Goal: Task Accomplishment & Management: Manage account settings

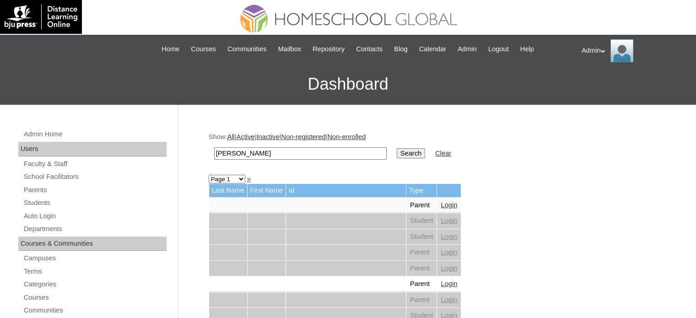
type input "Magno"
click at [397, 152] on input "Search" at bounding box center [411, 153] width 28 height 10
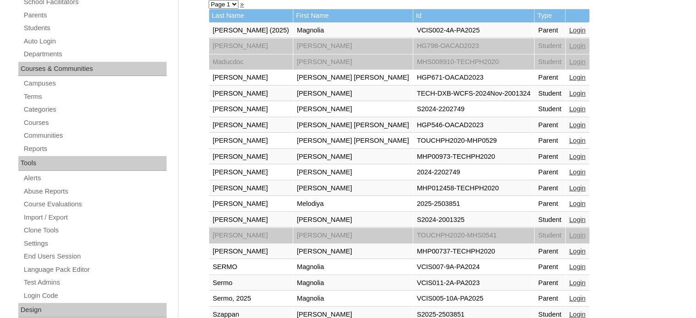
scroll to position [174, 0]
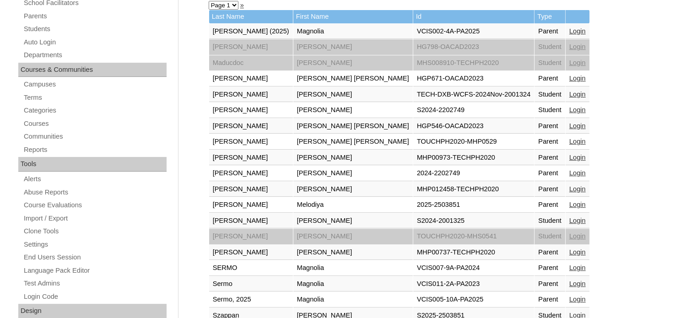
click at [534, 215] on td "Student" at bounding box center [549, 221] width 31 height 16
click at [569, 217] on link "Login" at bounding box center [577, 220] width 16 height 7
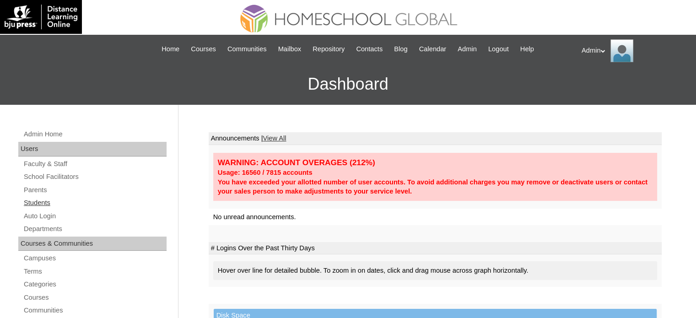
click at [47, 202] on link "Students" at bounding box center [95, 202] width 144 height 11
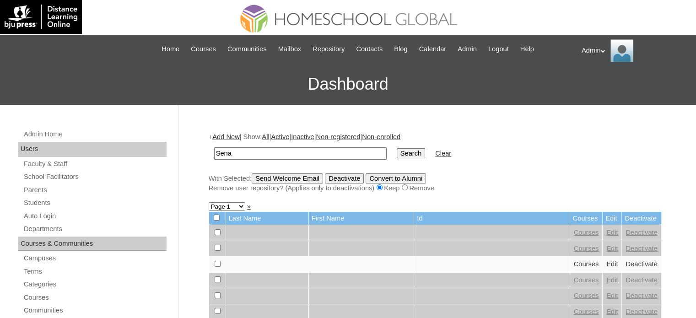
type input "Sena"
click at [397, 151] on input "Search" at bounding box center [411, 153] width 28 height 10
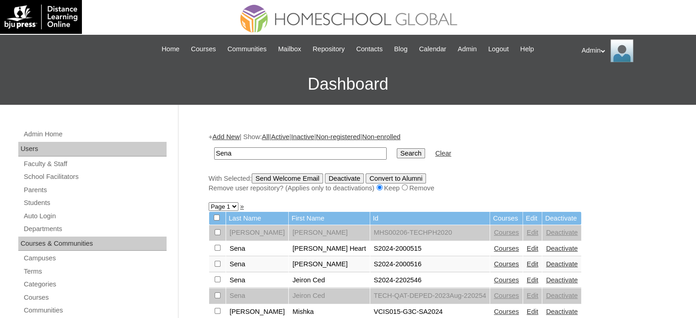
click at [494, 263] on link "Courses" at bounding box center [506, 263] width 25 height 7
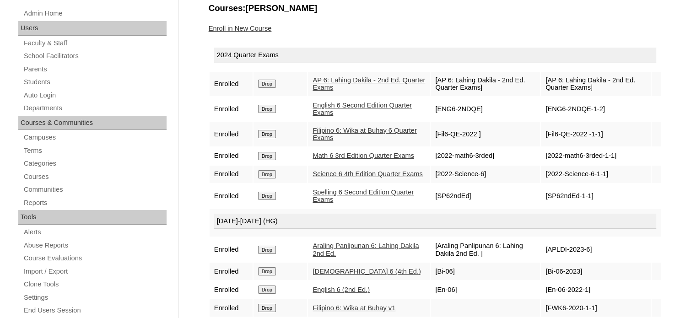
scroll to position [139, 0]
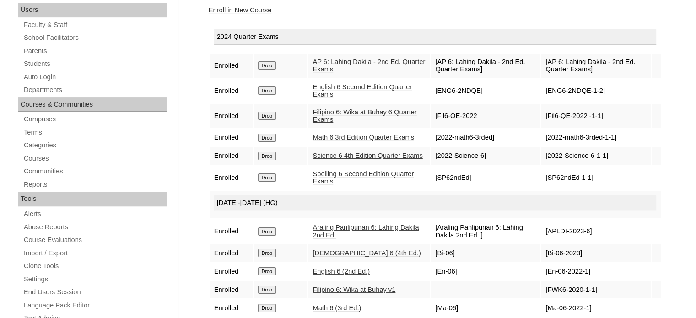
click at [350, 66] on link "AP 6: Lahing Dakila - 2nd Ed. Quarter Exams" at bounding box center [368, 65] width 113 height 15
click at [349, 87] on link "English 6 Second Edition Quarter Exams" at bounding box center [361, 90] width 99 height 15
click at [334, 114] on link "Filipino 6: Wika at Buhay 6 Quarter Exams" at bounding box center [364, 115] width 104 height 15
click at [331, 139] on link "Math 6 3rd Edition Quarter Exams" at bounding box center [363, 137] width 102 height 7
click at [333, 159] on link "Science 6 4th Edition Quarter Exams" at bounding box center [367, 155] width 110 height 7
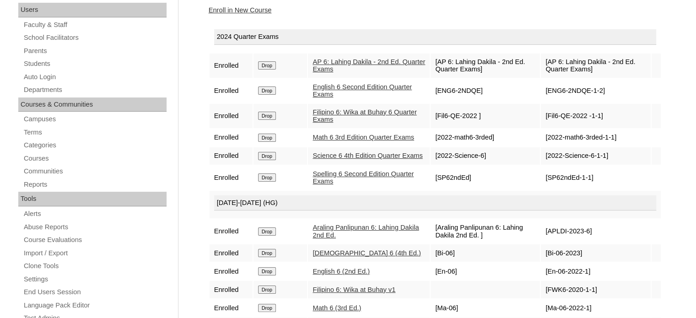
click at [337, 185] on link "Spelling 6 Second Edition Quarter Exams" at bounding box center [362, 177] width 101 height 15
click at [339, 62] on link "AP 6: Lahing Dakila - 2nd Ed. Quarter Exams" at bounding box center [368, 65] width 113 height 15
click at [32, 64] on link "Students" at bounding box center [95, 63] width 144 height 11
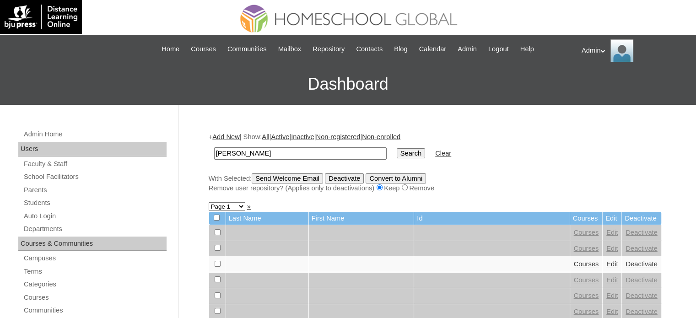
type input "Palen"
click at [397, 154] on input "Search" at bounding box center [411, 153] width 28 height 10
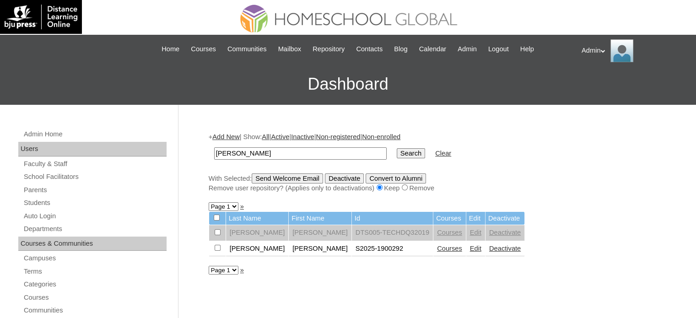
click at [437, 248] on link "Courses" at bounding box center [449, 248] width 25 height 7
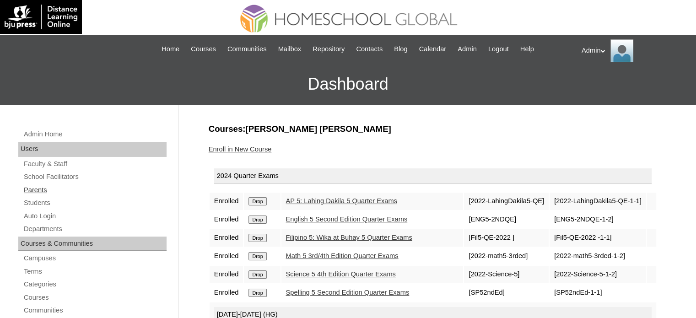
click at [38, 188] on link "Parents" at bounding box center [95, 189] width 144 height 11
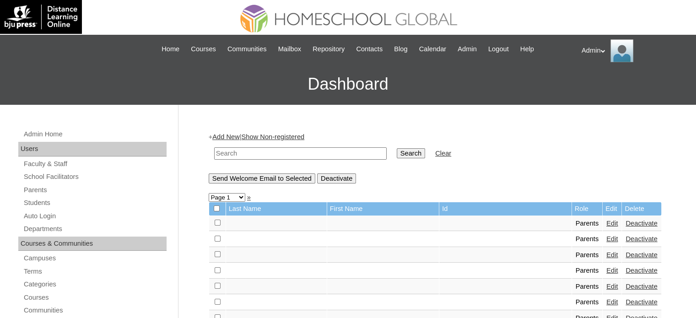
click at [248, 152] on input "text" at bounding box center [300, 153] width 172 height 12
type input "[PERSON_NAME]"
click at [397, 150] on input "Search" at bounding box center [411, 153] width 28 height 10
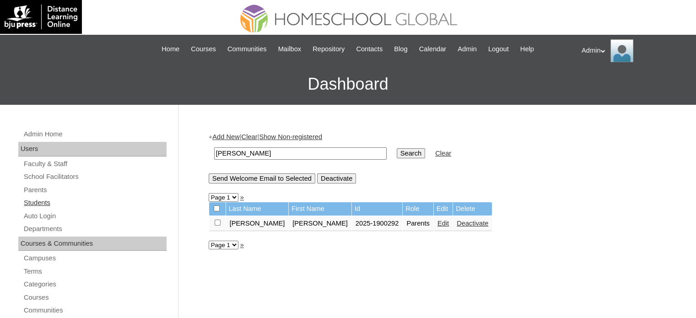
click at [26, 203] on link "Students" at bounding box center [95, 202] width 144 height 11
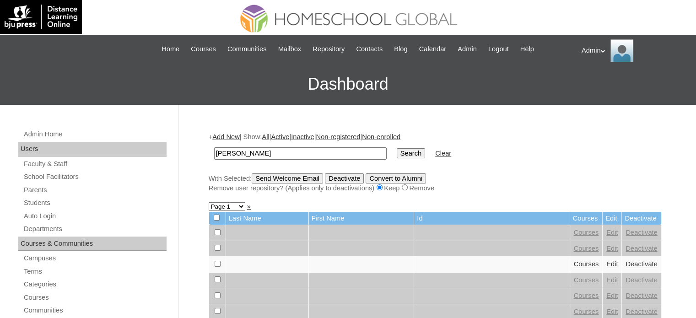
type input "[PERSON_NAME]"
click at [397, 154] on input "Search" at bounding box center [411, 153] width 28 height 10
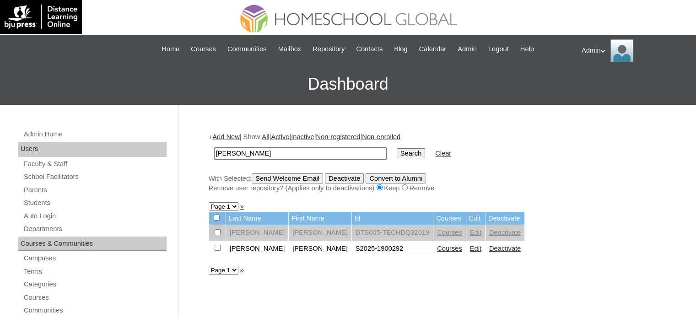
click at [437, 248] on link "Courses" at bounding box center [449, 248] width 25 height 7
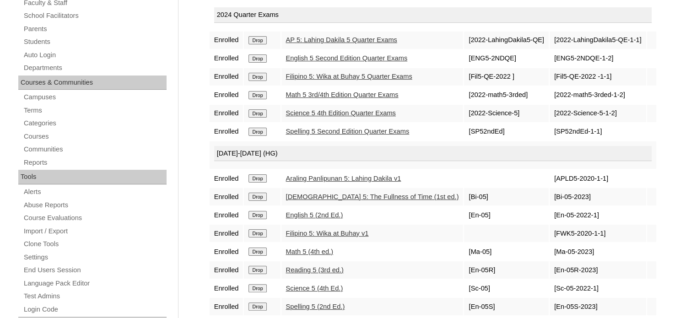
scroll to position [164, 0]
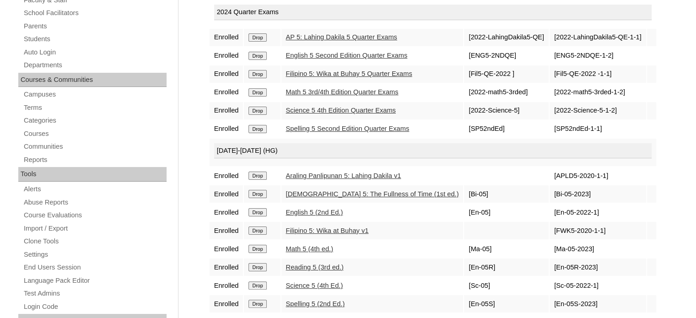
click at [257, 35] on input "Drop" at bounding box center [257, 37] width 18 height 8
click at [254, 34] on input "Drop" at bounding box center [257, 37] width 18 height 8
click at [257, 35] on input "Drop" at bounding box center [257, 37] width 18 height 8
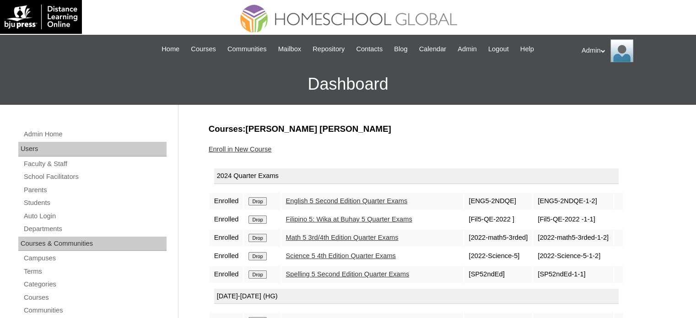
click at [259, 199] on input "Drop" at bounding box center [257, 201] width 18 height 8
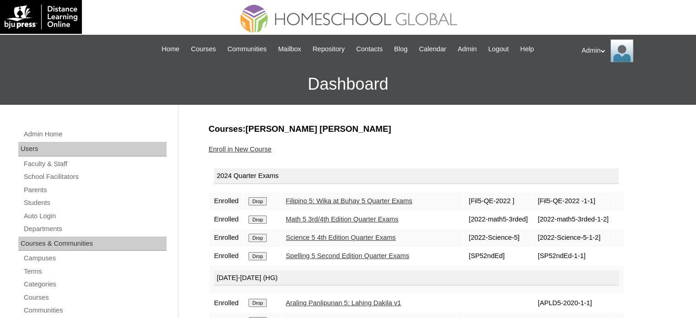
click at [263, 199] on input "Drop" at bounding box center [257, 201] width 18 height 8
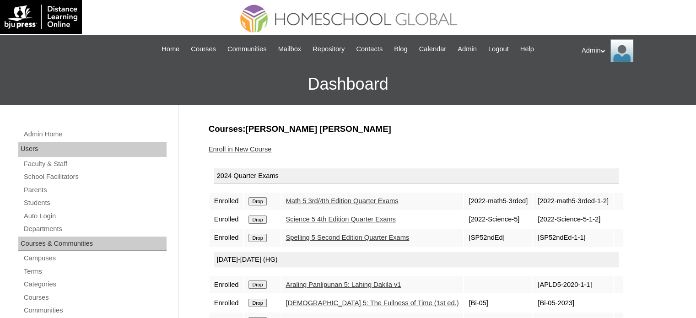
click at [263, 199] on input "Drop" at bounding box center [257, 201] width 18 height 8
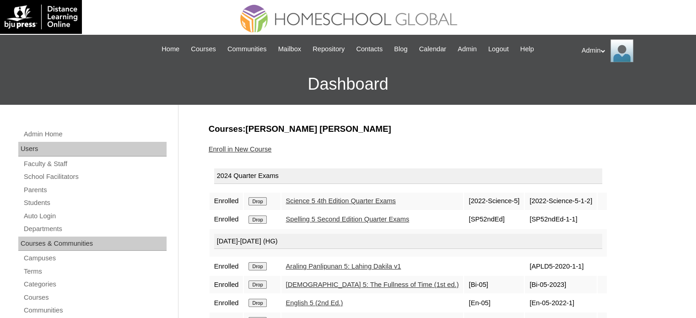
click at [263, 199] on input "Drop" at bounding box center [257, 201] width 18 height 8
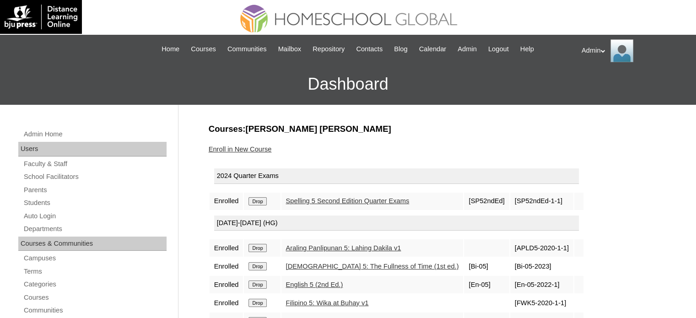
click at [263, 199] on input "Drop" at bounding box center [257, 201] width 18 height 8
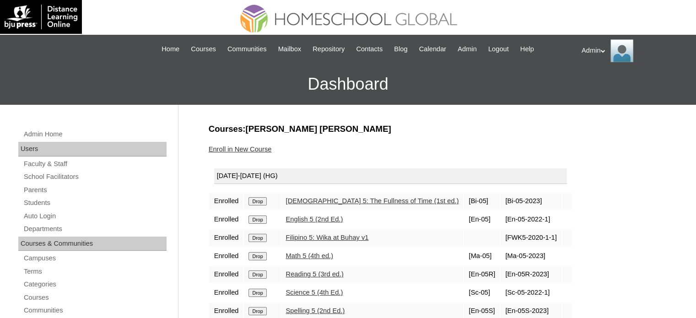
click at [263, 199] on input "Drop" at bounding box center [257, 201] width 18 height 8
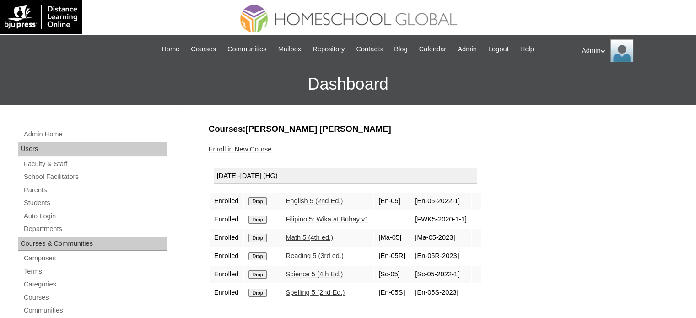
click at [258, 201] on input "Drop" at bounding box center [257, 201] width 18 height 8
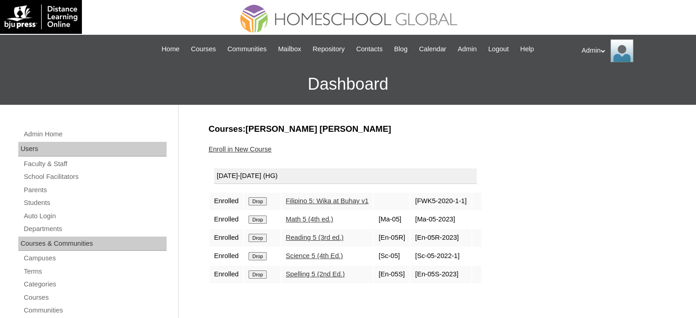
click at [258, 201] on input "Drop" at bounding box center [257, 201] width 18 height 8
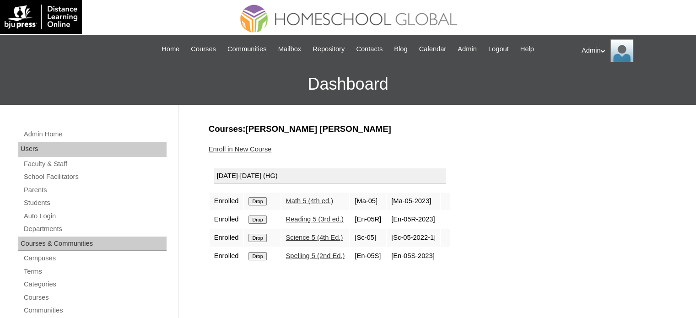
click at [309, 218] on link "Reading 5 (3rd ed.)" at bounding box center [315, 218] width 58 height 7
click at [259, 198] on input "Drop" at bounding box center [257, 201] width 18 height 8
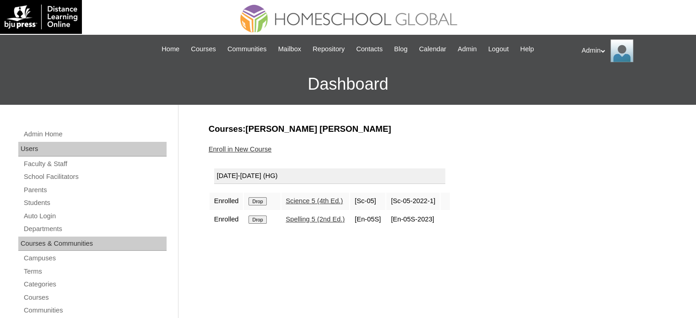
click at [259, 198] on input "Drop" at bounding box center [257, 201] width 18 height 8
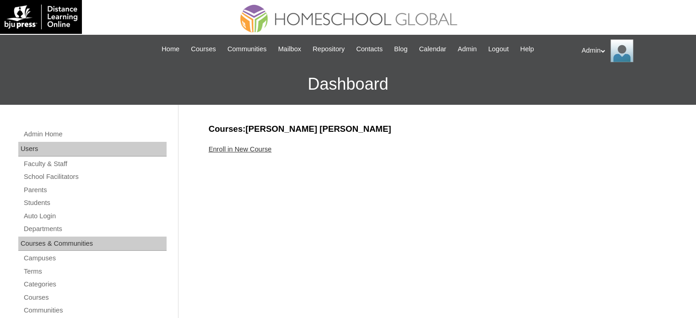
click at [257, 149] on link "Enroll in New Course" at bounding box center [240, 148] width 63 height 7
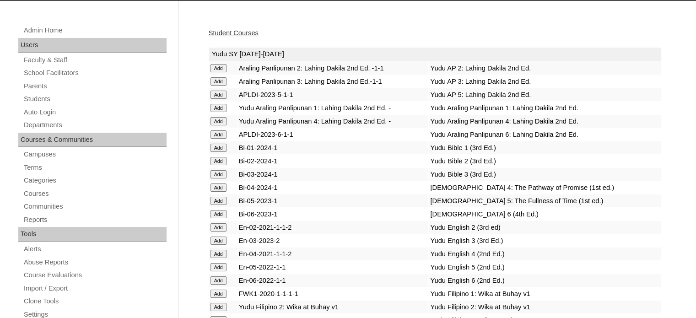
scroll to position [2439, 0]
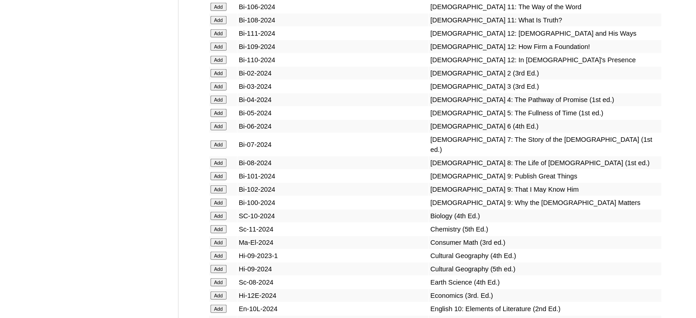
click at [216, 130] on input "Add" at bounding box center [218, 126] width 16 height 8
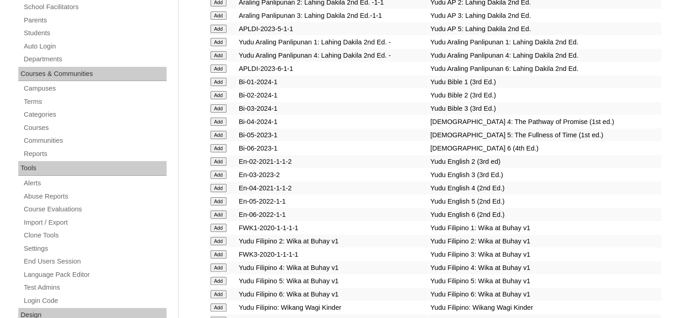
scroll to position [1034, 0]
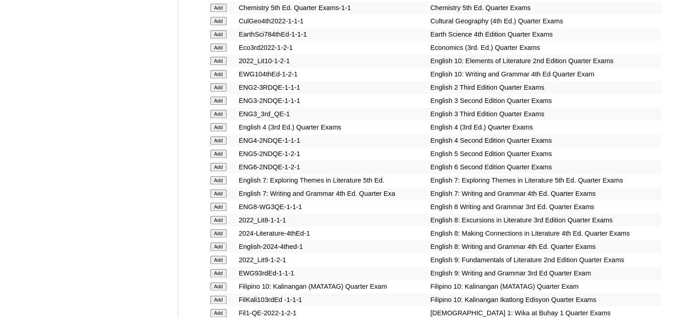
click at [217, 163] on input "Add" at bounding box center [218, 167] width 16 height 8
click at [219, 163] on input "Add" at bounding box center [218, 167] width 16 height 8
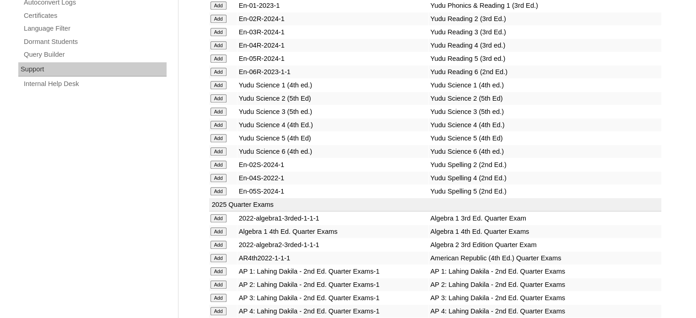
scroll to position [13722, 0]
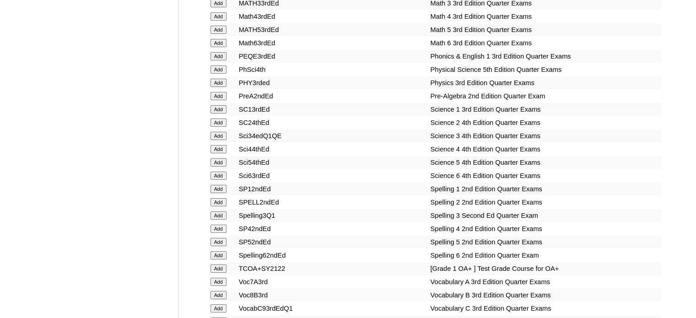
click at [220, 251] on input "Add" at bounding box center [218, 255] width 16 height 8
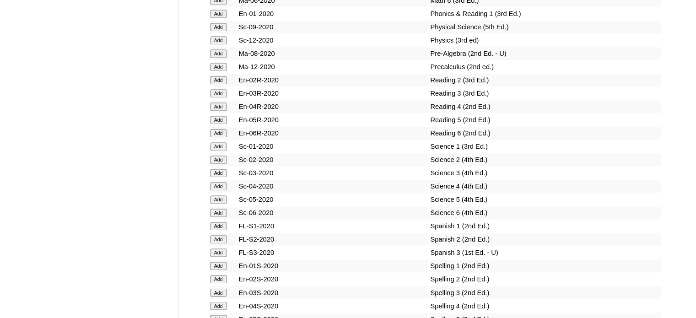
scroll to position [1951, 0]
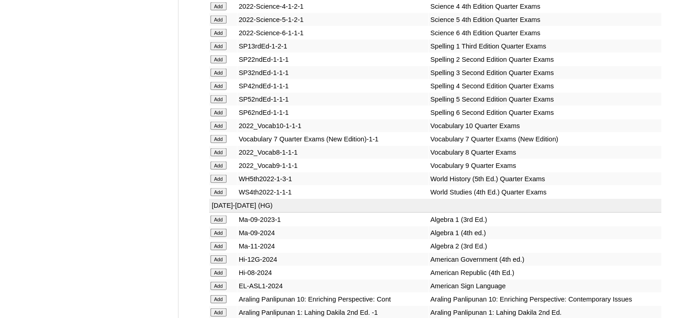
click at [216, 117] on input "Add" at bounding box center [218, 112] width 16 height 8
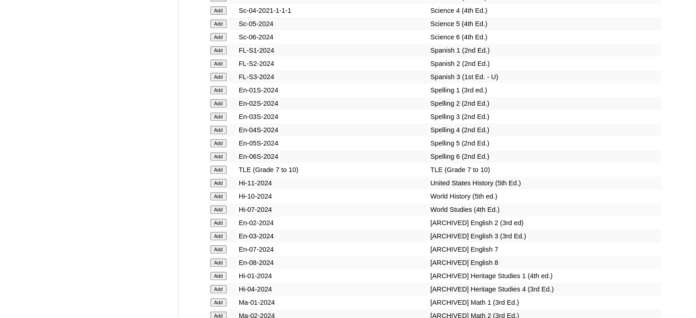
click at [216, 160] on input "Add" at bounding box center [218, 156] width 16 height 8
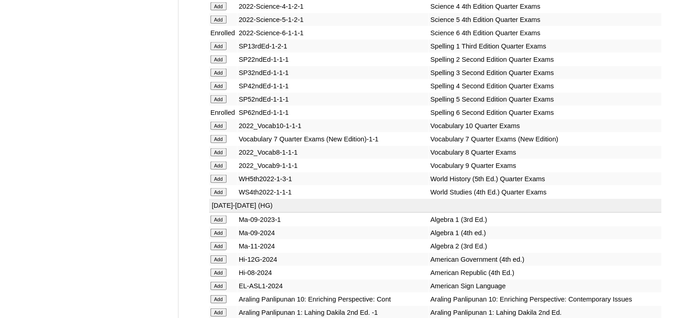
scroll to position [1951, 0]
